Goal: Check status: Check status

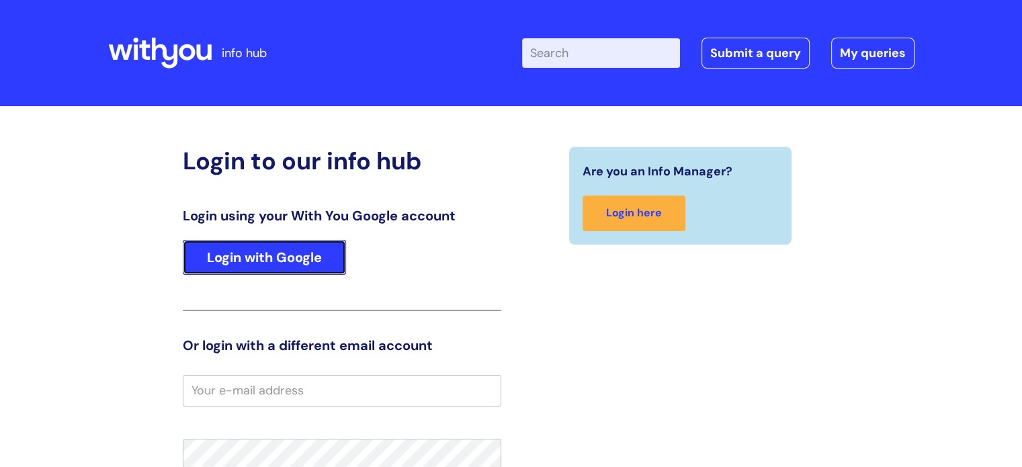
click at [317, 263] on link "Login with Google" at bounding box center [264, 257] width 163 height 35
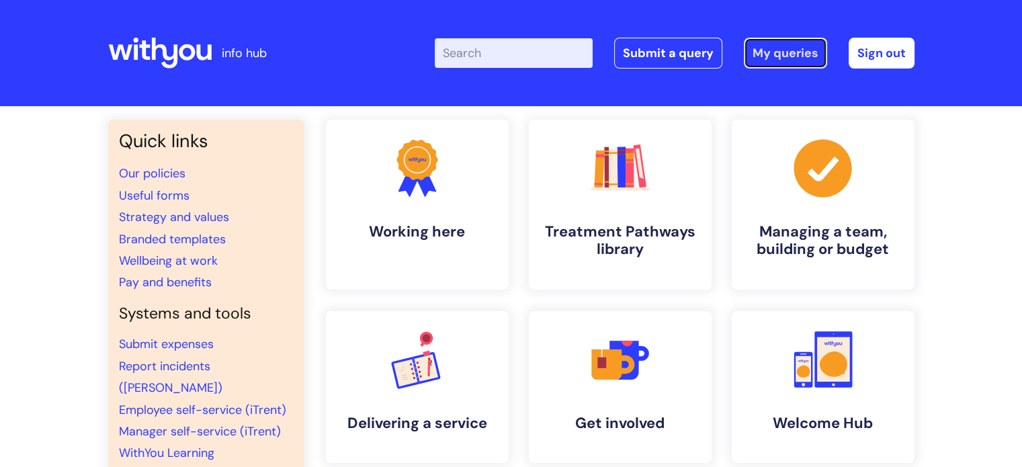
click at [788, 46] on link "My queries" at bounding box center [785, 53] width 83 height 31
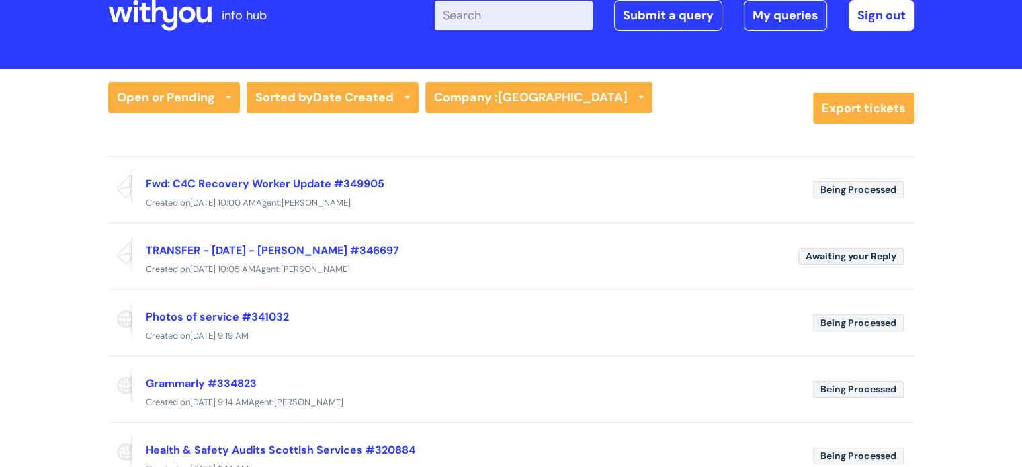
scroll to position [30, 0]
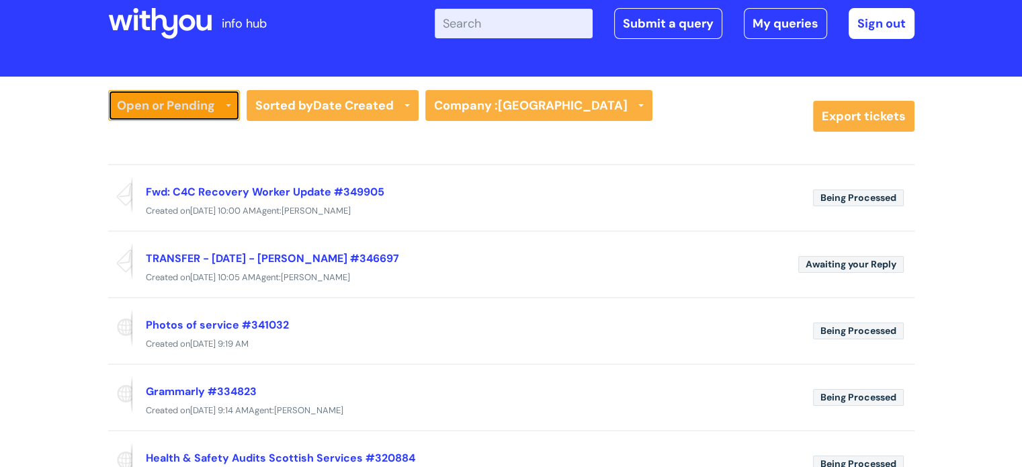
click at [200, 104] on link "Open or Pending" at bounding box center [174, 105] width 132 height 31
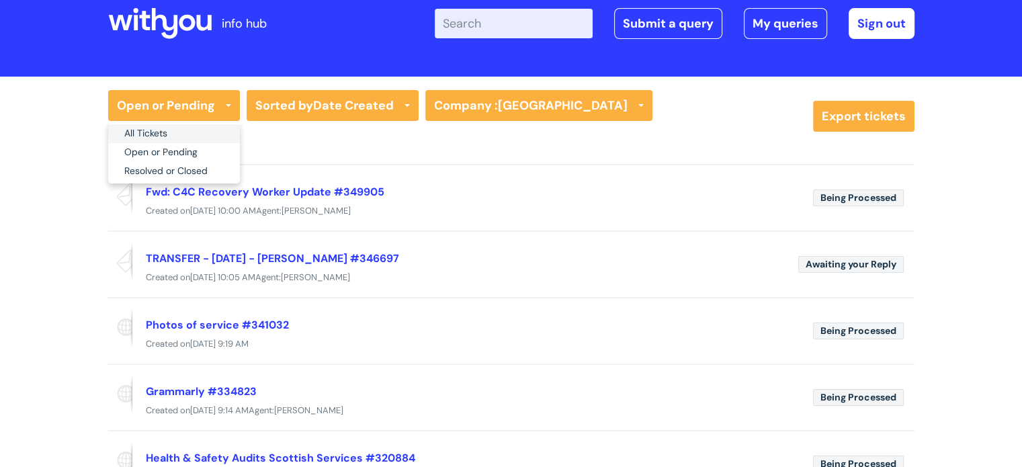
click at [196, 129] on link "All Tickets" at bounding box center [174, 133] width 132 height 19
